Goal: Task Accomplishment & Management: Complete application form

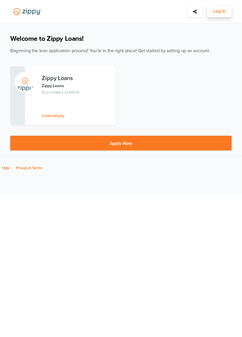
click at [219, 14] on span "Log In" at bounding box center [219, 11] width 13 height 7
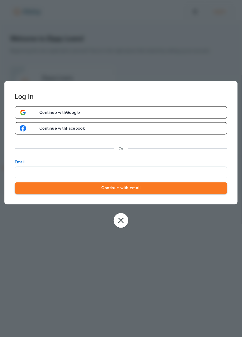
click at [120, 170] on input "Email" at bounding box center [121, 172] width 212 height 12
type input "**********"
click at [142, 187] on button "Continue with email" at bounding box center [121, 188] width 212 height 12
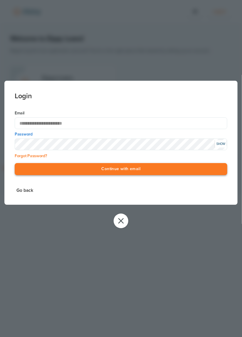
click at [136, 170] on button "Continue with email" at bounding box center [121, 169] width 212 height 12
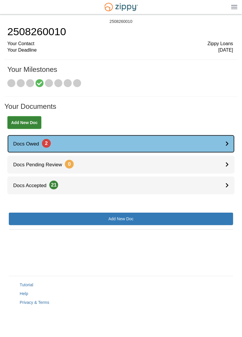
click at [174, 146] on link "Docs Owed 2" at bounding box center [120, 144] width 227 height 18
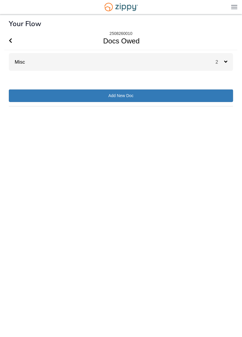
click at [224, 58] on div "2" at bounding box center [224, 62] width 18 height 18
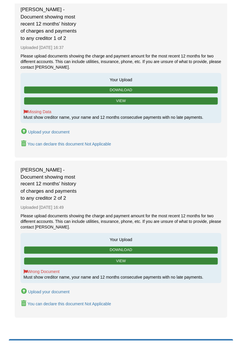
scroll to position [77, 0]
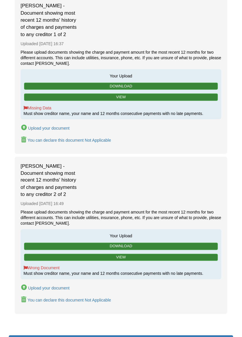
click at [56, 126] on div "Upload your document" at bounding box center [48, 128] width 41 height 5
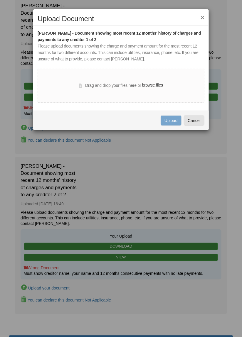
click at [154, 87] on label "browse files" at bounding box center [152, 85] width 21 height 6
click at [0, 0] on input "browse files" at bounding box center [0, 0] width 0 height 0
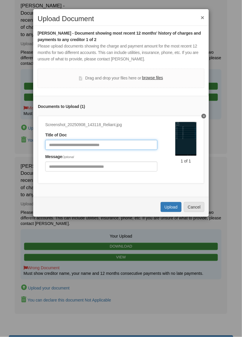
click at [126, 143] on input "Document Title" at bounding box center [101, 145] width 112 height 10
type input "**********"
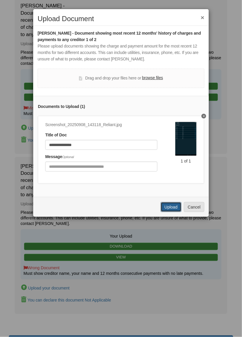
click at [175, 208] on button "Upload" at bounding box center [170, 207] width 21 height 10
click at [159, 78] on label "browse files" at bounding box center [152, 78] width 21 height 6
click at [0, 0] on input "browse files" at bounding box center [0, 0] width 0 height 0
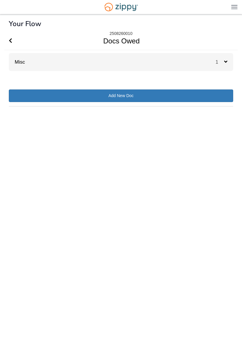
scroll to position [17, 0]
click at [226, 59] on icon at bounding box center [225, 61] width 3 height 5
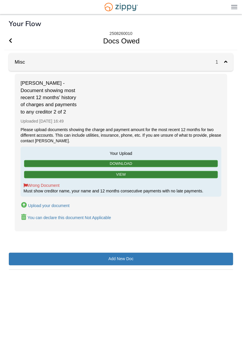
click at [59, 203] on div "Upload your document" at bounding box center [48, 205] width 41 height 5
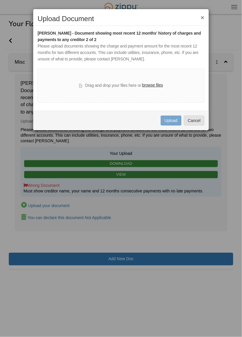
click at [158, 88] on label "browse files" at bounding box center [152, 85] width 21 height 6
click at [0, 0] on input "browse files" at bounding box center [0, 0] width 0 height 0
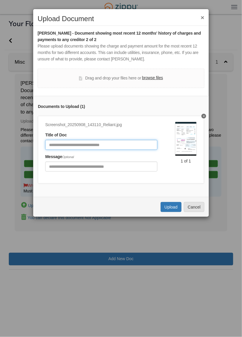
click at [142, 144] on input "Document Title" at bounding box center [101, 145] width 112 height 10
type input "**********"
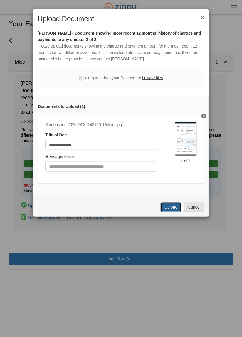
click at [175, 210] on button "Upload" at bounding box center [170, 207] width 21 height 10
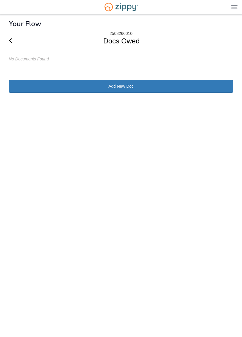
scroll to position [12, 0]
click at [11, 32] on span "Go Back" at bounding box center [10, 41] width 3 height 18
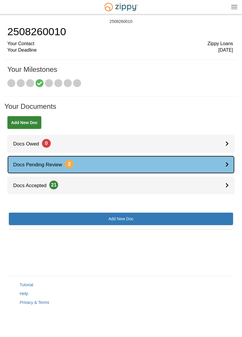
click at [208, 162] on link "Docs Pending Review 2" at bounding box center [120, 165] width 227 height 18
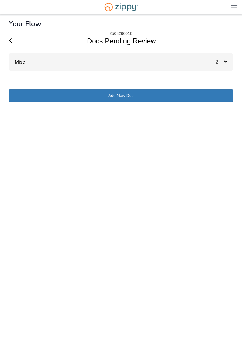
click at [222, 62] on span "2" at bounding box center [219, 62] width 9 height 5
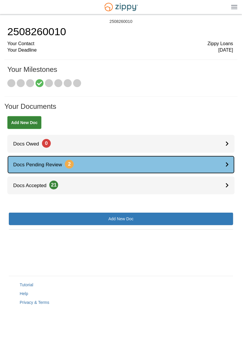
click at [201, 163] on link "Docs Pending Review 2" at bounding box center [120, 165] width 227 height 18
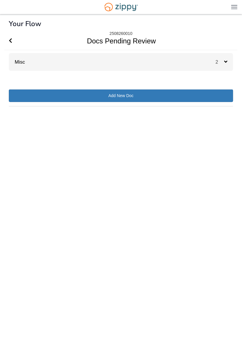
click at [223, 62] on span "2" at bounding box center [219, 62] width 9 height 5
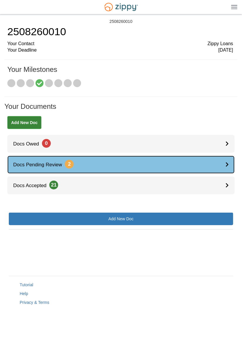
click at [218, 162] on link "Docs Pending Review 2" at bounding box center [120, 165] width 227 height 18
